Goal: Navigation & Orientation: Understand site structure

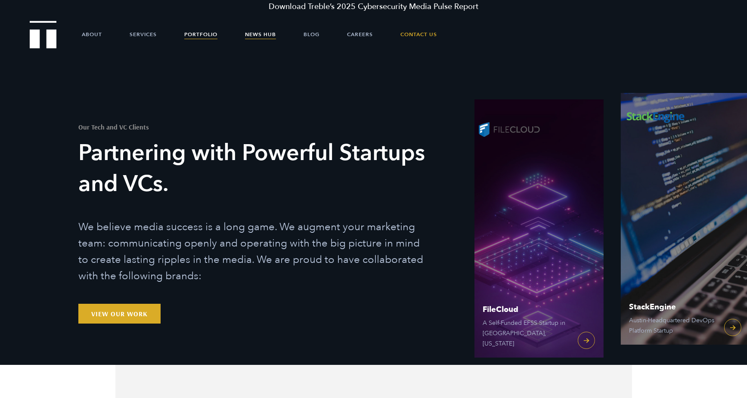
click at [254, 38] on link "News Hub" at bounding box center [260, 35] width 31 height 26
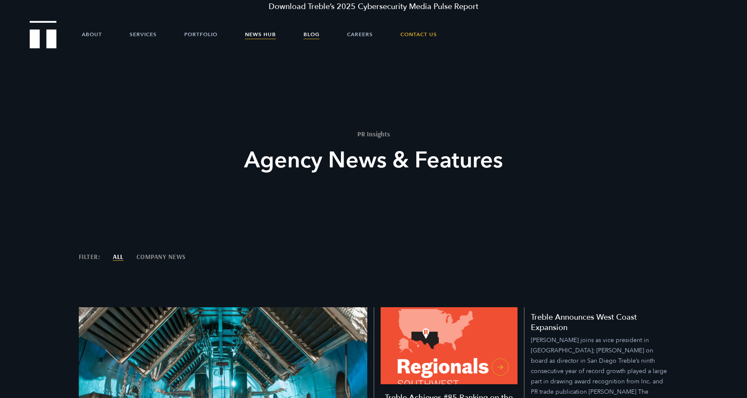
click at [306, 36] on link "Blog" at bounding box center [312, 35] width 16 height 26
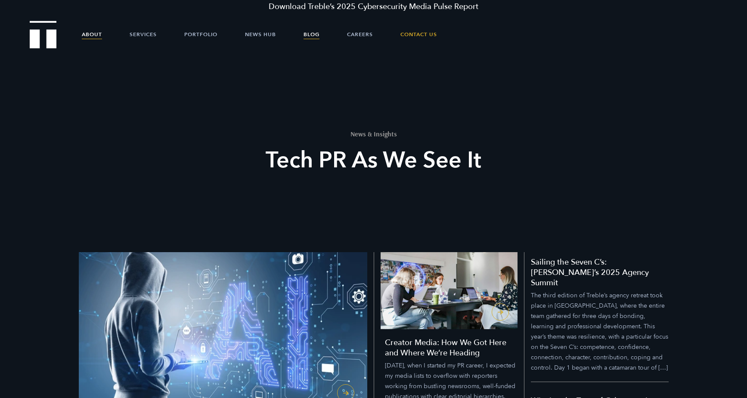
click at [89, 36] on link "About" at bounding box center [92, 35] width 20 height 26
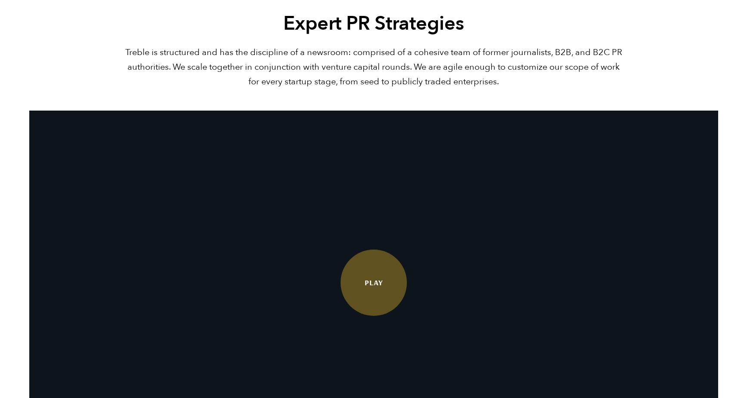
scroll to position [1660, 0]
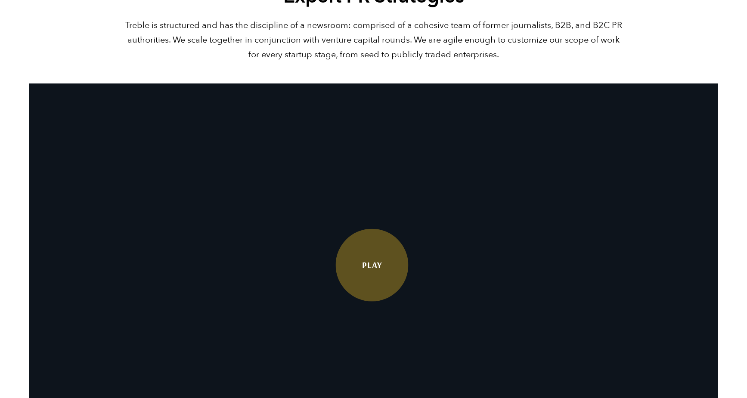
click at [366, 301] on link "Play" at bounding box center [371, 265] width 73 height 73
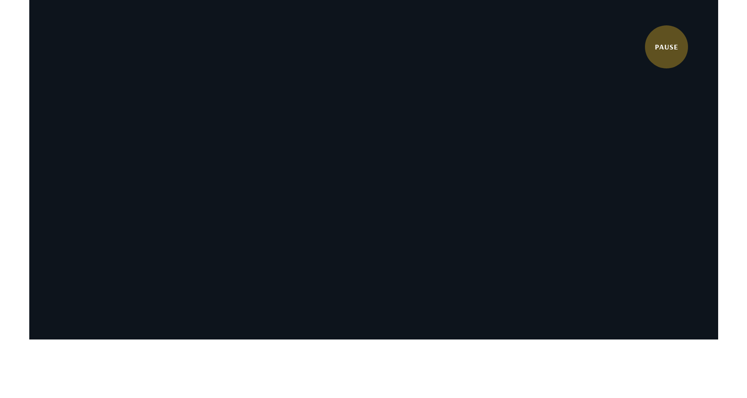
scroll to position [1752, 0]
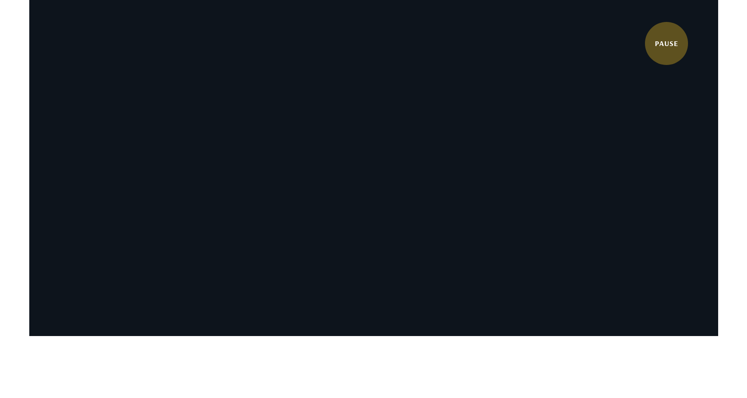
click at [362, 128] on video at bounding box center [373, 164] width 689 height 344
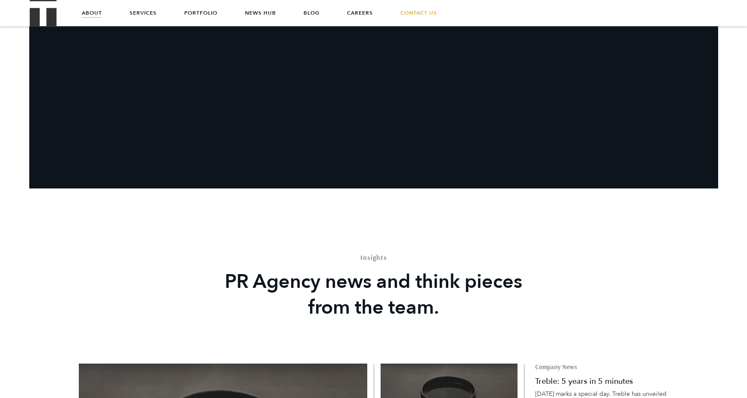
scroll to position [1859, 0]
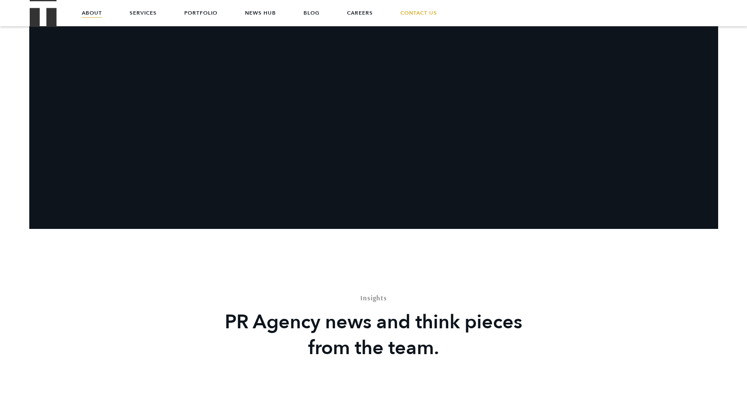
click at [388, 178] on video at bounding box center [373, 57] width 689 height 344
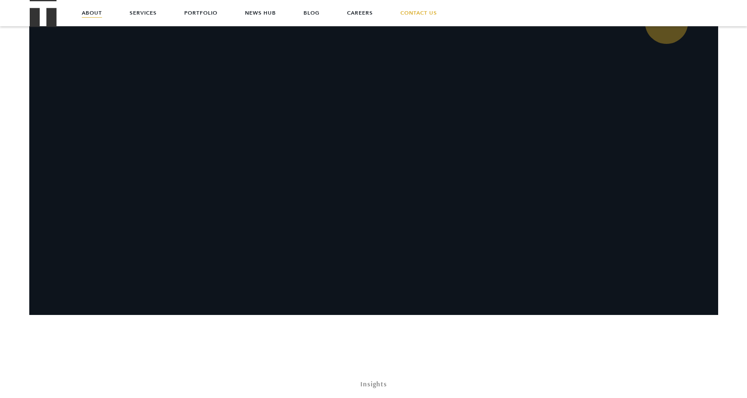
scroll to position [1759, 0]
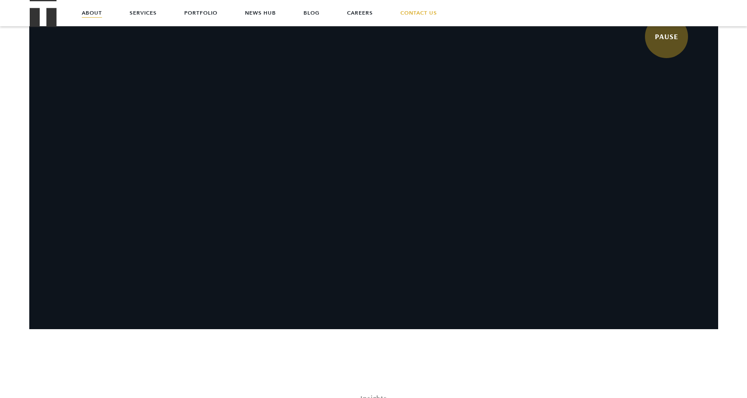
click at [307, 186] on video at bounding box center [373, 157] width 689 height 344
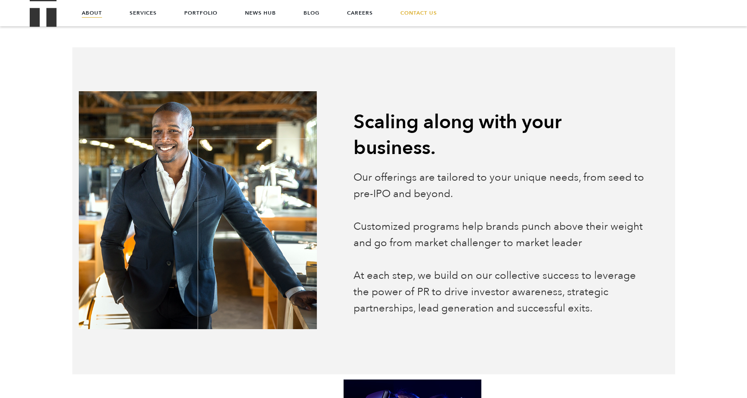
scroll to position [0, 0]
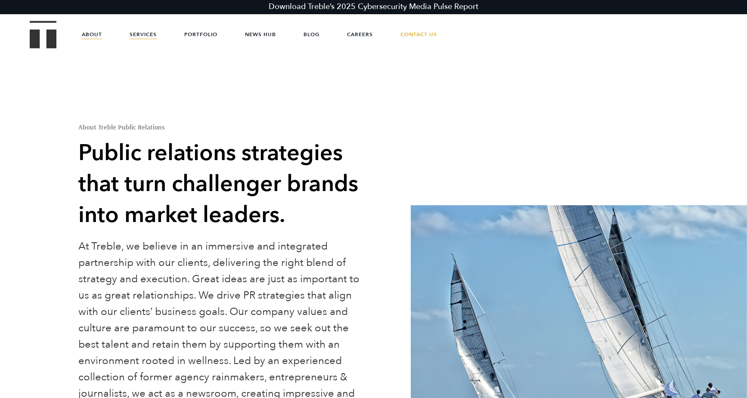
click at [138, 45] on link "Services" at bounding box center [143, 35] width 27 height 26
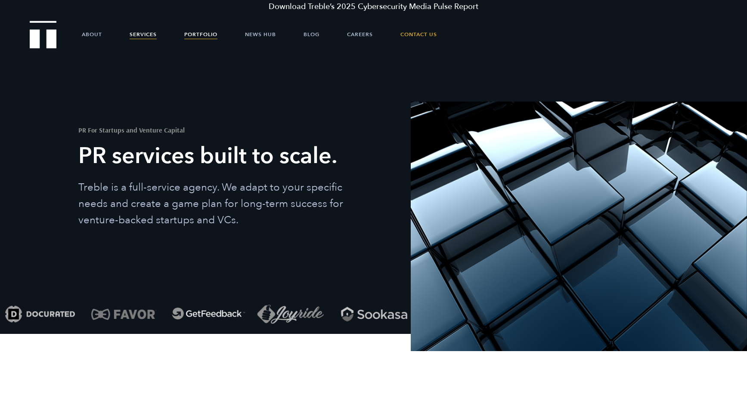
click at [188, 33] on link "Portfolio" at bounding box center [200, 35] width 33 height 26
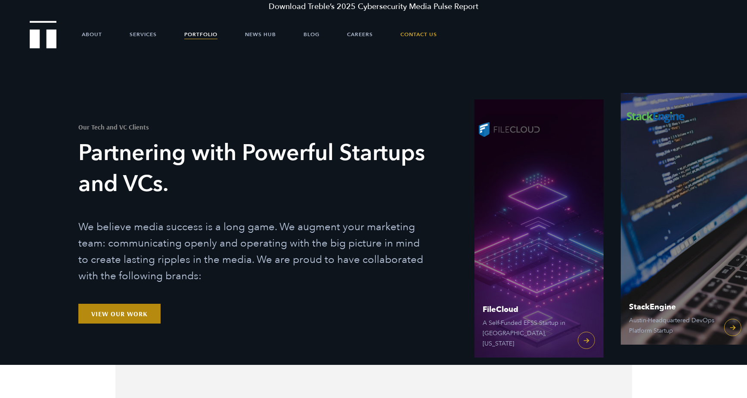
click at [123, 307] on link "View Our Work" at bounding box center [119, 314] width 82 height 20
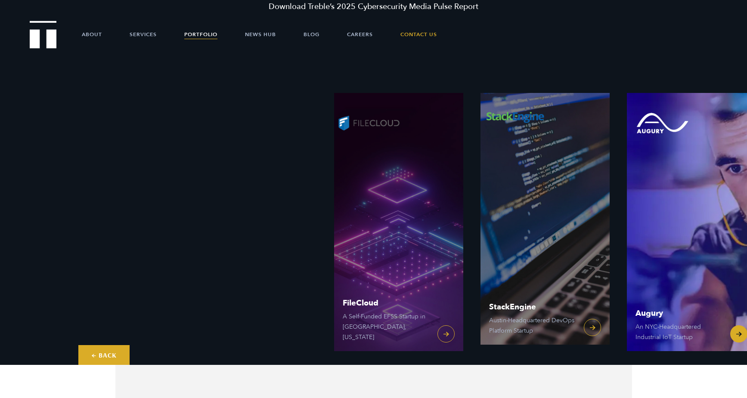
click at [743, 340] on link "Augury An [GEOGRAPHIC_DATA]-Headquartered Industrial IoT Startup" at bounding box center [691, 222] width 129 height 258
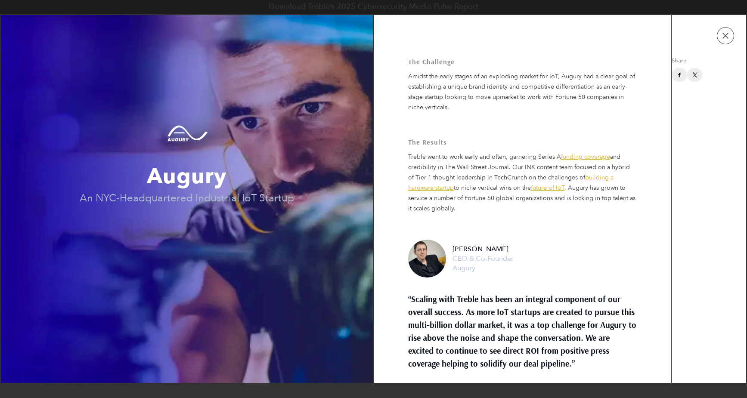
scroll to position [38, 0]
click at [217, 191] on span "Augury" at bounding box center [186, 176] width 371 height 29
click at [231, 228] on td "Augury An NYC-Headquartered Industrial IoT Startup" at bounding box center [187, 199] width 372 height 368
click at [727, 39] on button "button" at bounding box center [725, 35] width 17 height 17
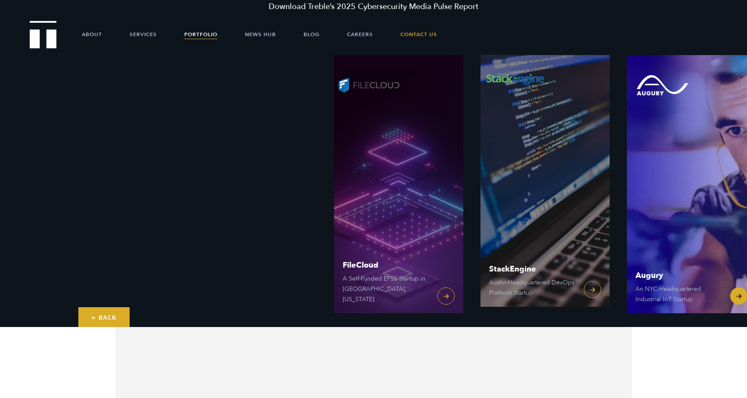
click at [739, 300] on link "Augury An NYC-Headquartered Industrial IoT Startup" at bounding box center [691, 184] width 129 height 258
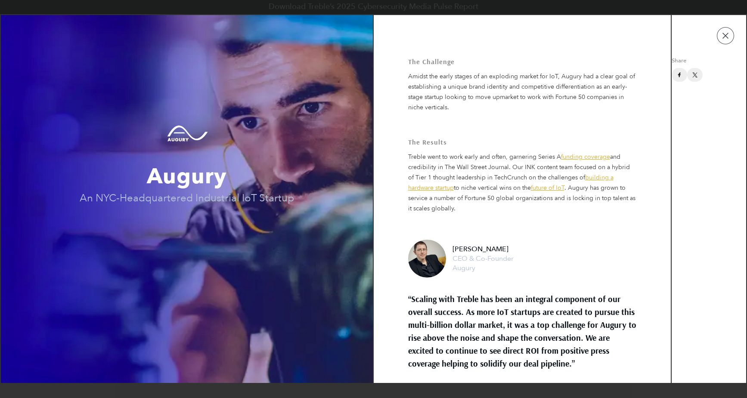
click at [720, 50] on td "Share" at bounding box center [709, 199] width 74 height 368
click at [721, 44] on button "button" at bounding box center [725, 35] width 17 height 17
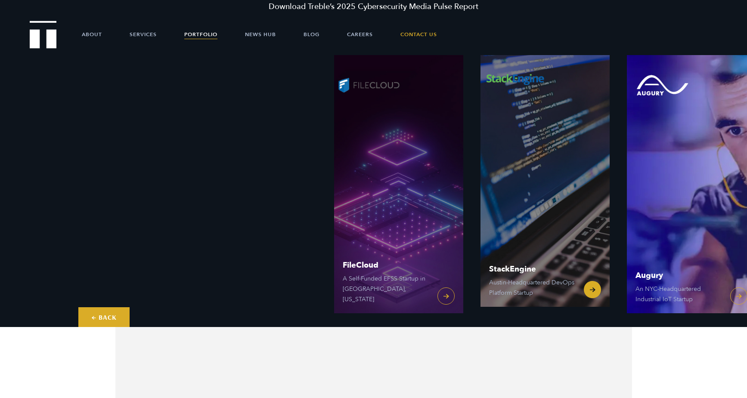
click at [537, 167] on link "StackEngine Austin-Headquartered DevOps Platform Startup" at bounding box center [545, 178] width 129 height 258
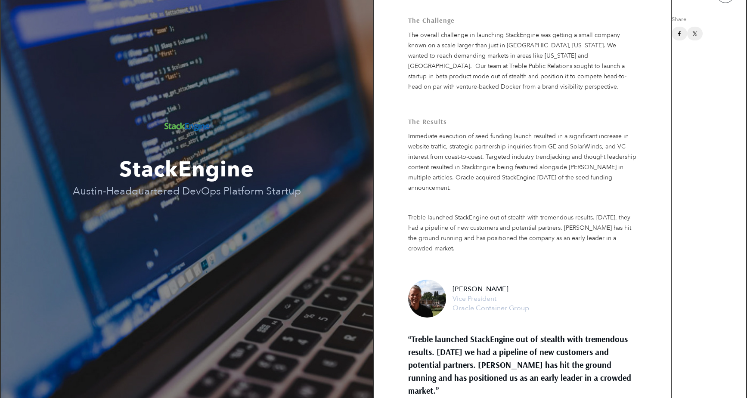
scroll to position [0, 0]
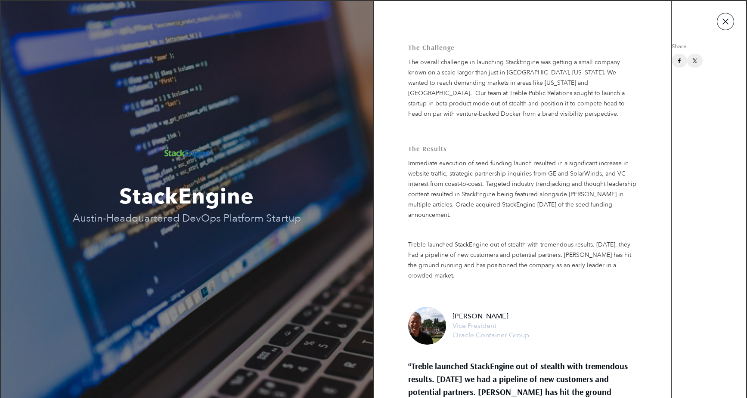
click at [729, 19] on button "button" at bounding box center [725, 21] width 17 height 17
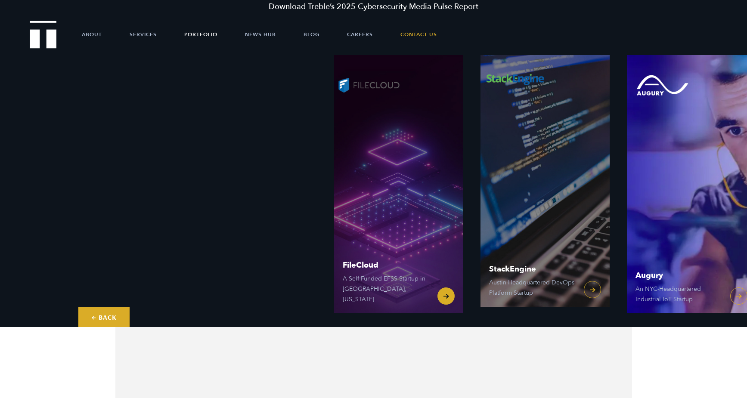
click at [343, 264] on link "FileCloud A Self-Funded EFSS Startup in Austin, Texas" at bounding box center [398, 184] width 129 height 258
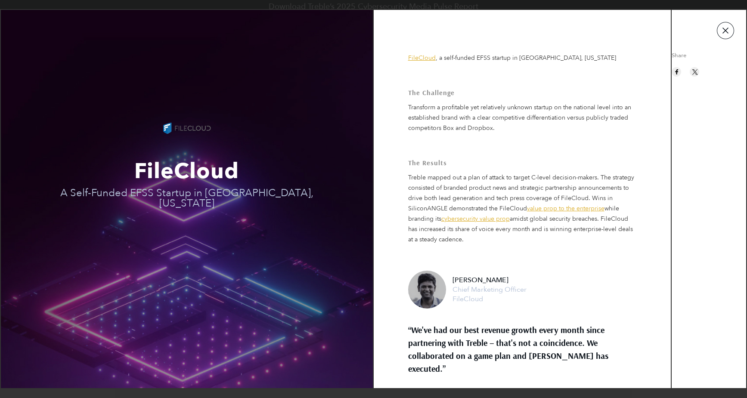
click at [722, 36] on button "button" at bounding box center [725, 30] width 17 height 17
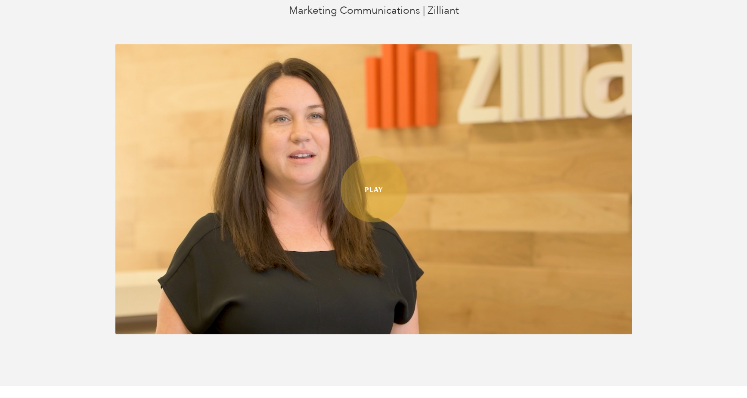
click at [459, 203] on video at bounding box center [373, 189] width 517 height 290
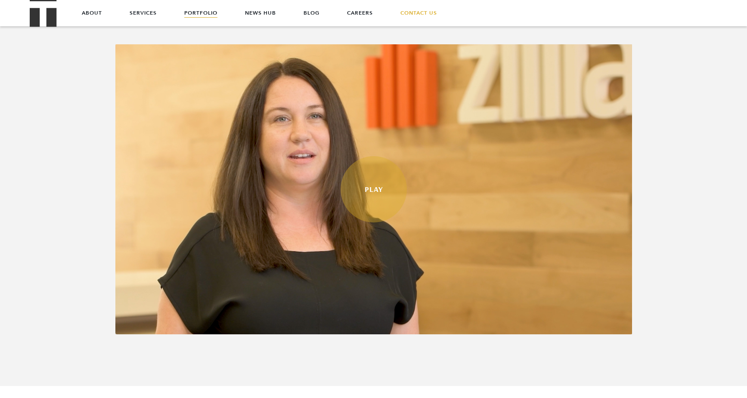
scroll to position [424, 0]
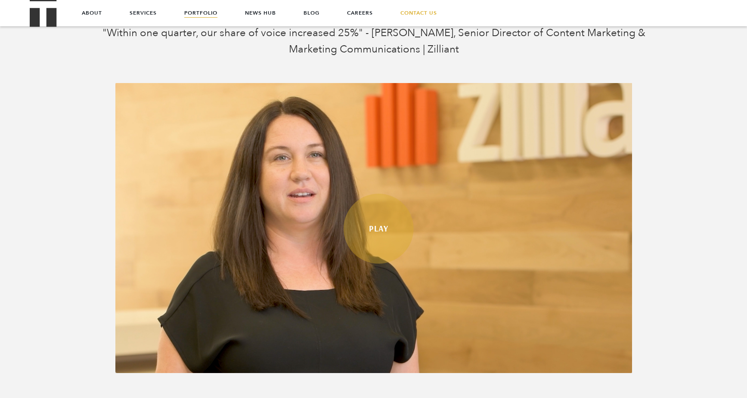
click at [385, 235] on link "Play" at bounding box center [378, 229] width 70 height 70
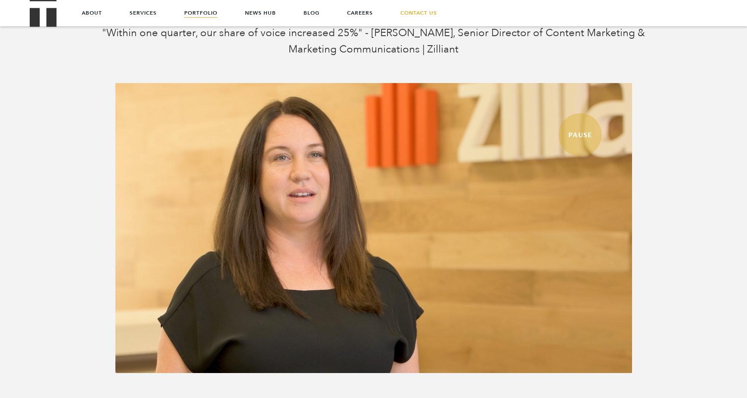
click at [341, 240] on video at bounding box center [373, 228] width 517 height 290
click at [583, 136] on link "PAUSE" at bounding box center [581, 136] width 47 height 47
click at [357, 237] on video at bounding box center [373, 228] width 517 height 290
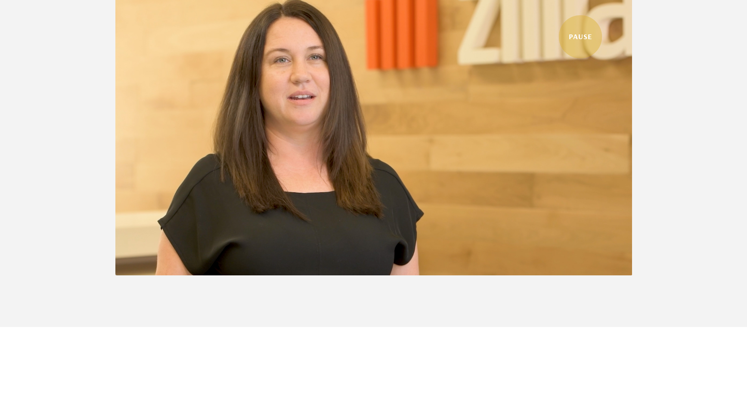
scroll to position [523, 0]
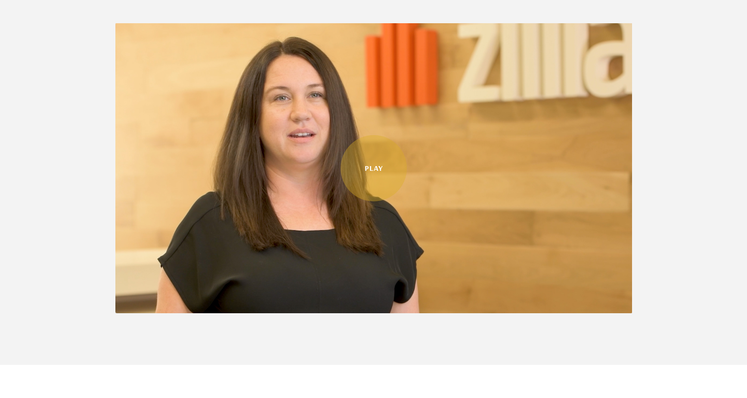
scroll to position [523, 0]
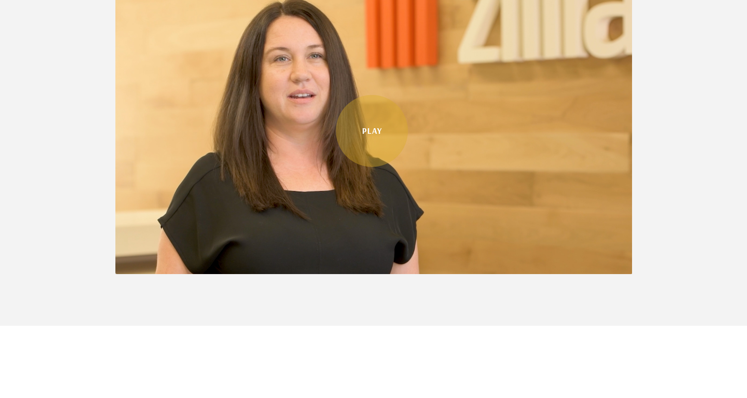
click at [370, 132] on link "Play" at bounding box center [372, 131] width 72 height 72
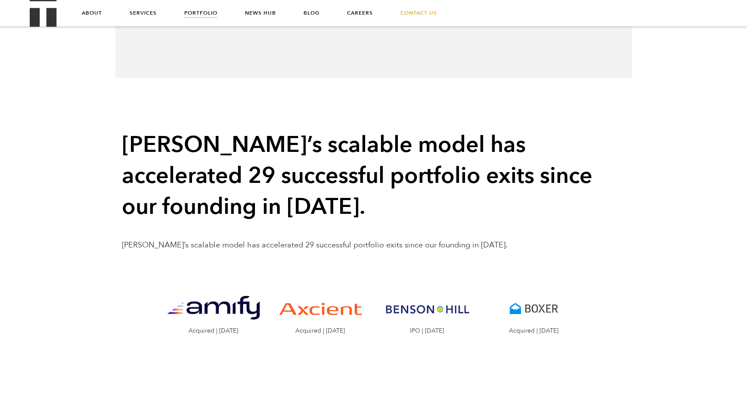
scroll to position [606, 0]
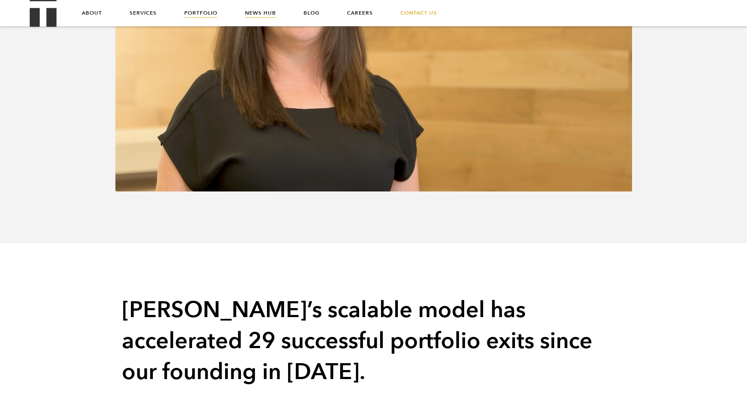
click at [258, 15] on link "News Hub" at bounding box center [260, 13] width 31 height 26
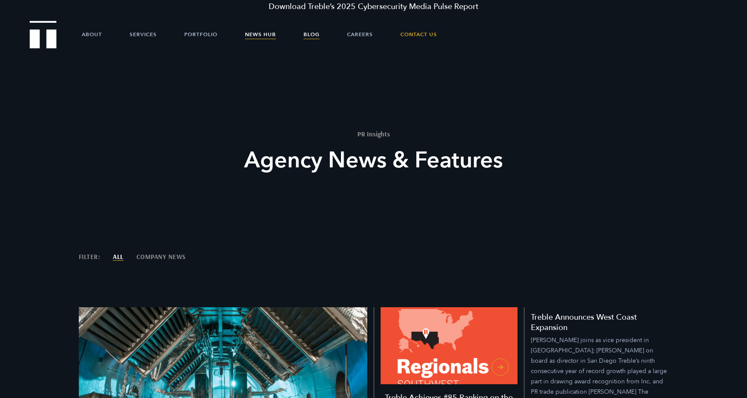
click at [307, 26] on link "Blog" at bounding box center [312, 35] width 16 height 26
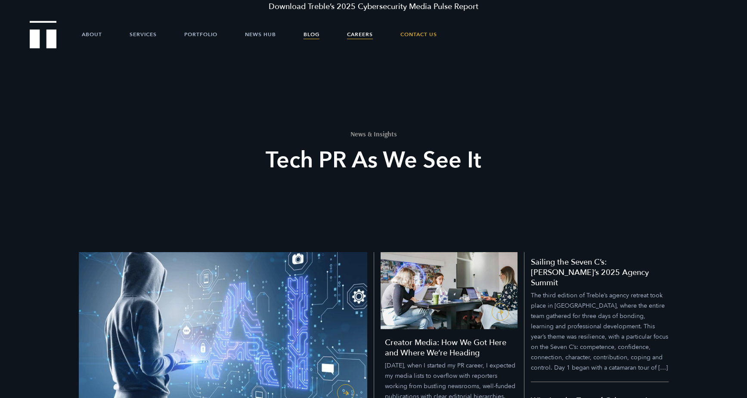
click at [349, 35] on link "Careers" at bounding box center [360, 35] width 26 height 26
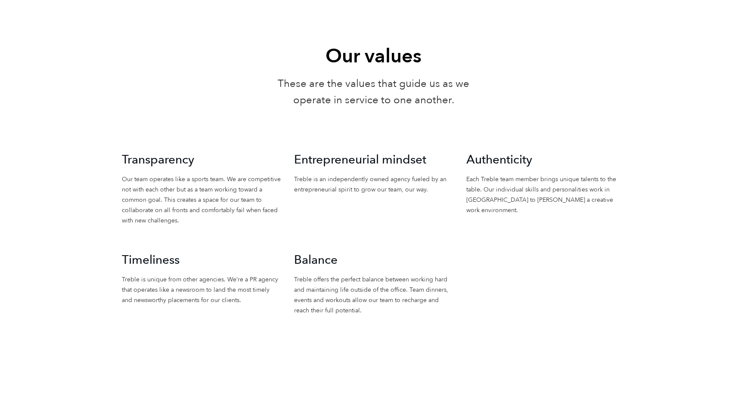
scroll to position [705, 0]
click at [3, 206] on div "Our values These are the values that guide us as we operate in service to one a…" at bounding box center [373, 187] width 747 height 307
